Goal: Navigation & Orientation: Find specific page/section

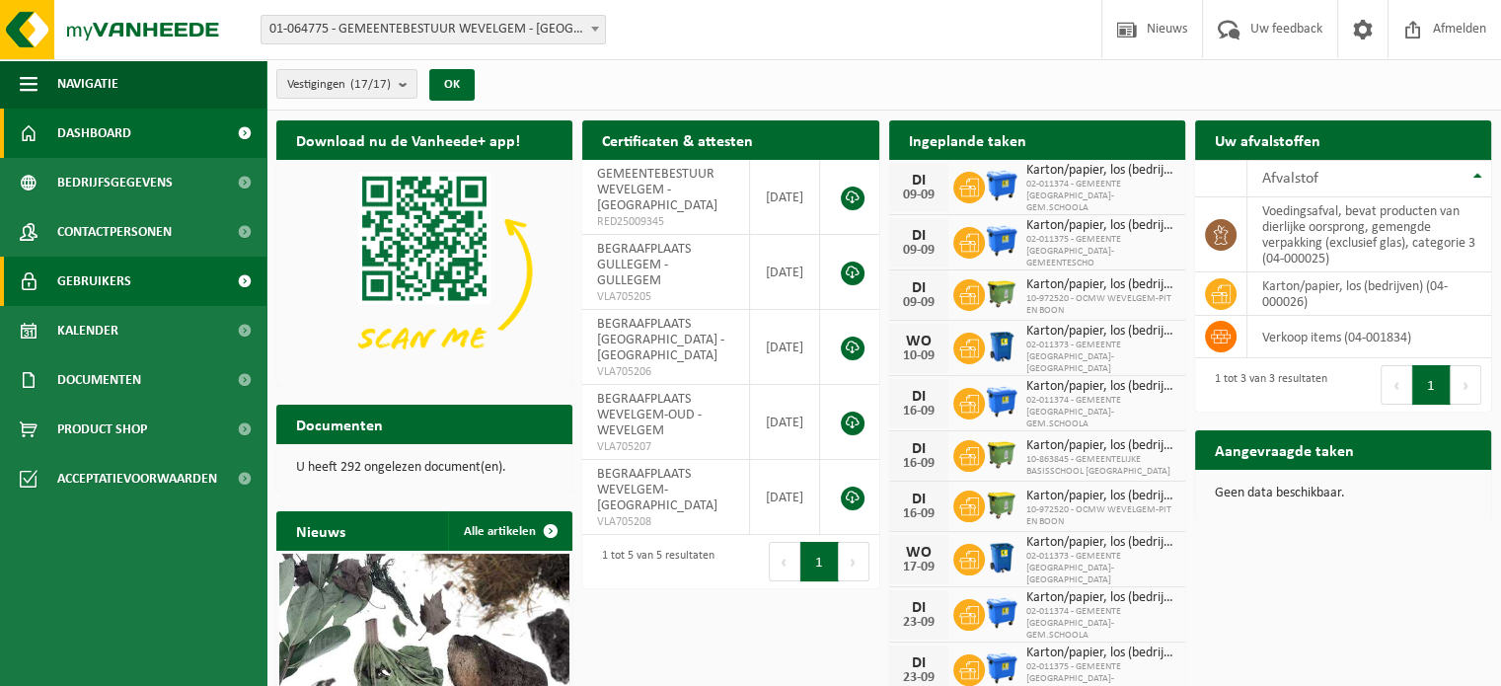
click at [99, 281] on span "Gebruikers" at bounding box center [94, 281] width 74 height 49
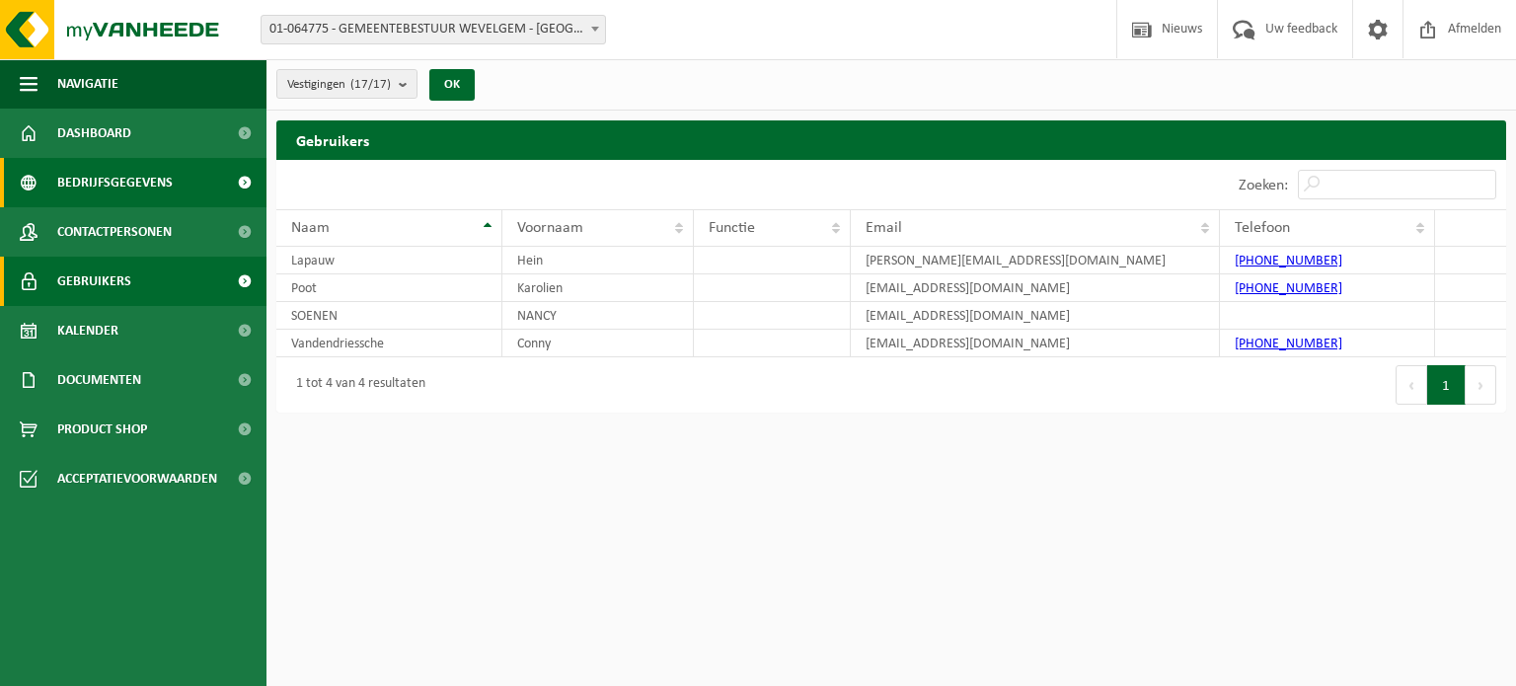
click at [111, 187] on span "Bedrijfsgegevens" at bounding box center [114, 182] width 115 height 49
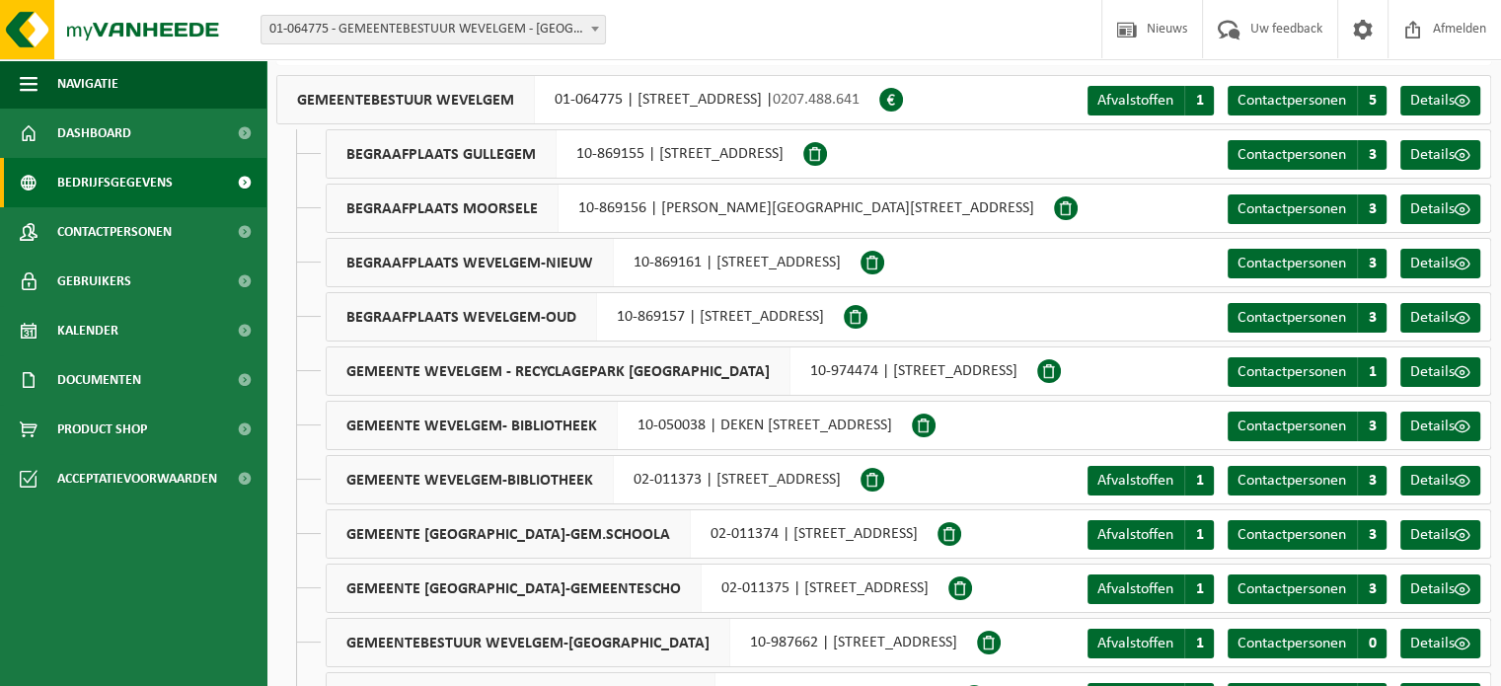
scroll to position [99, 0]
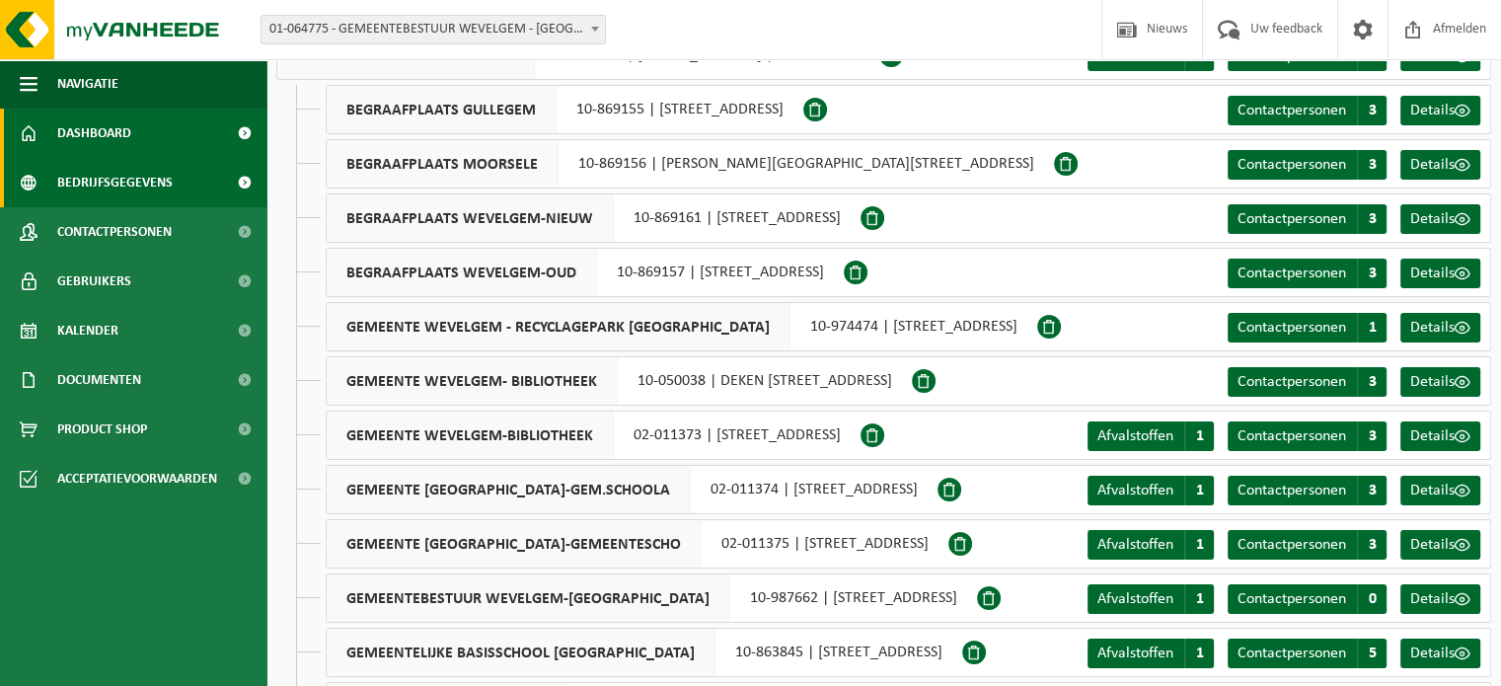
click at [99, 140] on span "Dashboard" at bounding box center [94, 133] width 74 height 49
